Goal: Navigation & Orientation: Find specific page/section

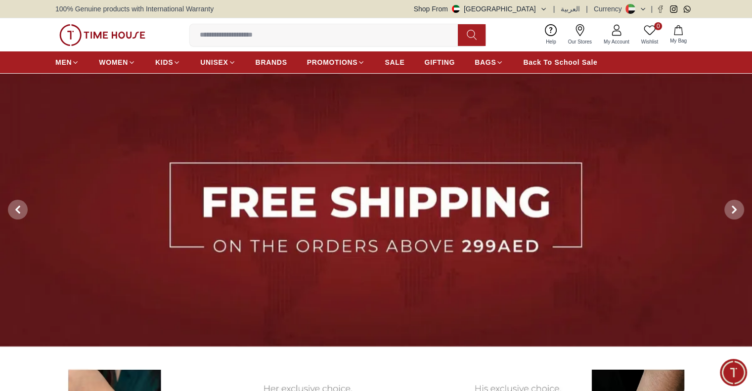
click at [532, 8] on button "Shop From [GEOGRAPHIC_DATA]" at bounding box center [480, 9] width 133 height 10
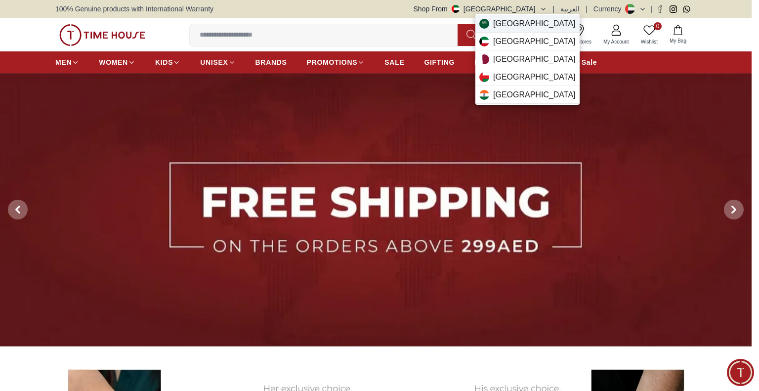
click at [535, 26] on span "[GEOGRAPHIC_DATA]" at bounding box center [534, 24] width 83 height 12
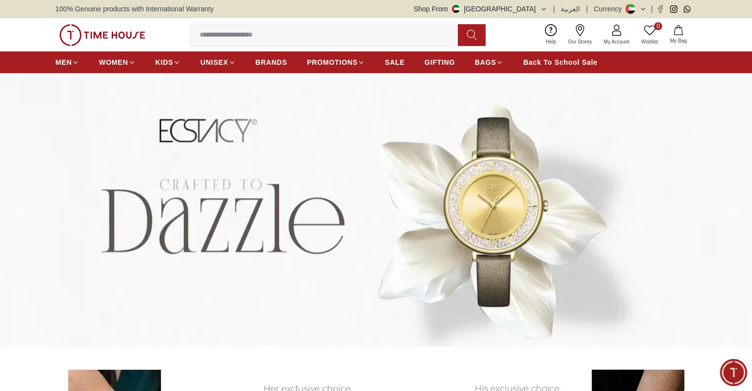
click at [525, 6] on button "Shop From UAE" at bounding box center [480, 9] width 133 height 10
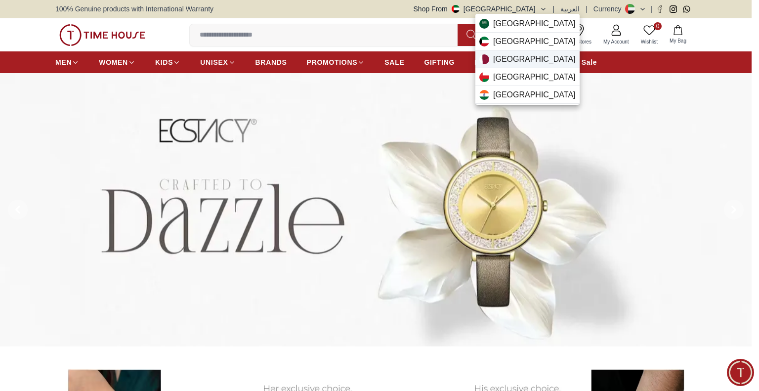
click at [519, 57] on div "Qatar" at bounding box center [527, 59] width 104 height 18
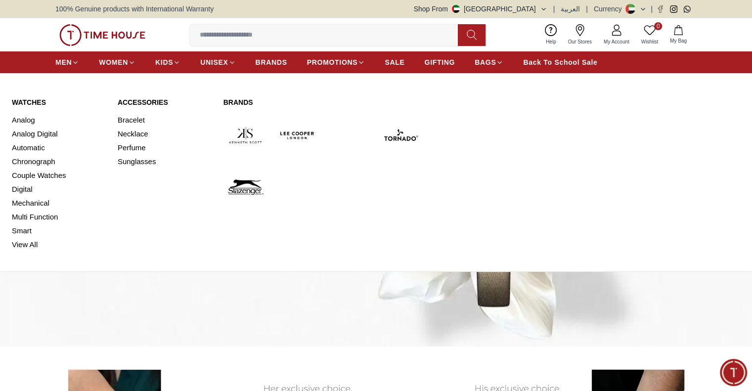
click at [29, 102] on link "Watches" at bounding box center [59, 102] width 94 height 10
